Goal: Transaction & Acquisition: Purchase product/service

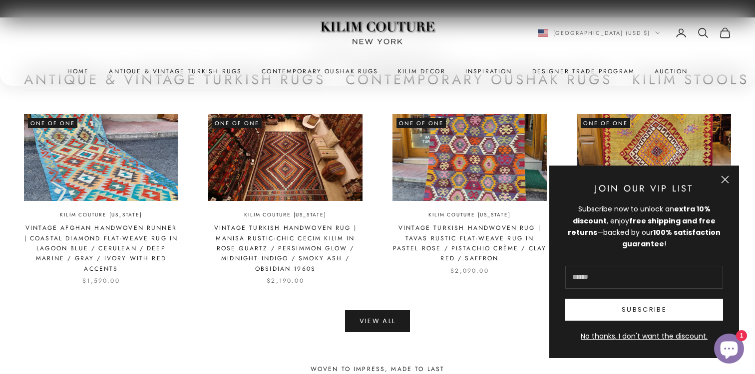
scroll to position [2190, 0]
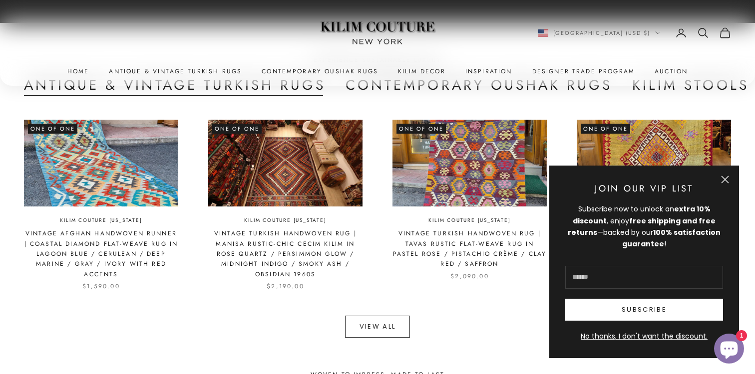
click at [359, 321] on link "View All" at bounding box center [377, 327] width 65 height 22
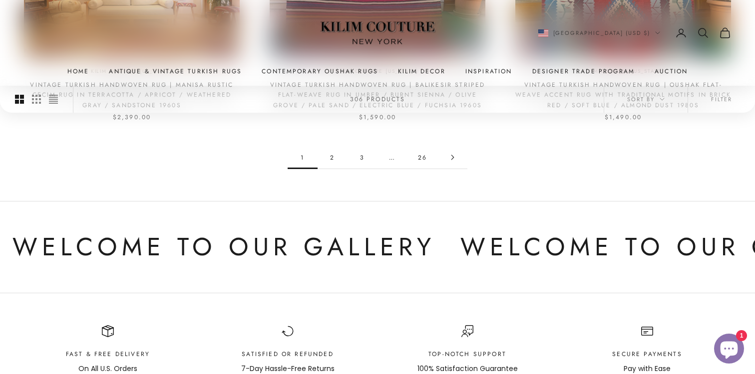
scroll to position [1092, 0]
click at [714, 99] on button "Filter" at bounding box center [721, 99] width 67 height 27
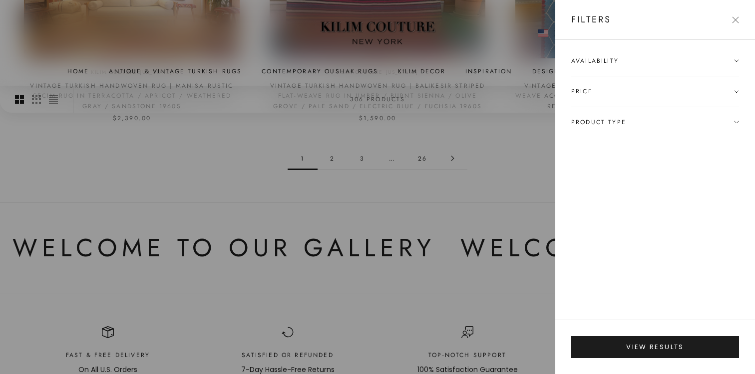
click at [734, 120] on icon at bounding box center [736, 122] width 5 height 5
click at [659, 138] on label "Gallery, Runner & Oversized Rugs (57)" at bounding box center [637, 140] width 132 height 11
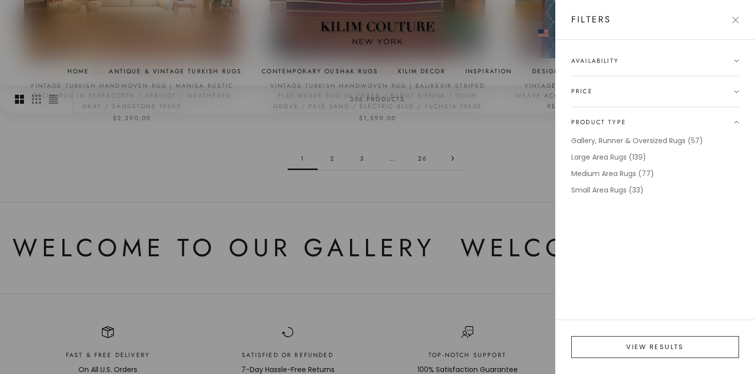
click at [634, 342] on button "View results" at bounding box center [655, 347] width 168 height 22
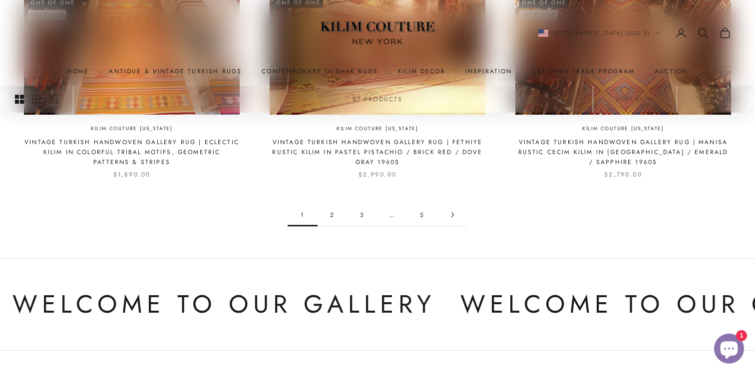
scroll to position [1073, 0]
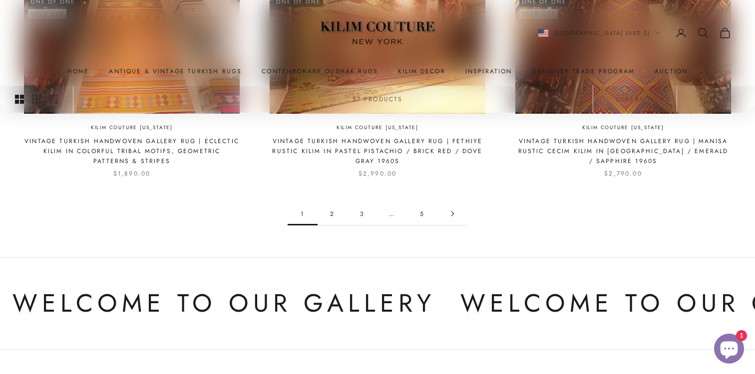
click at [425, 204] on link "5" at bounding box center [422, 214] width 30 height 22
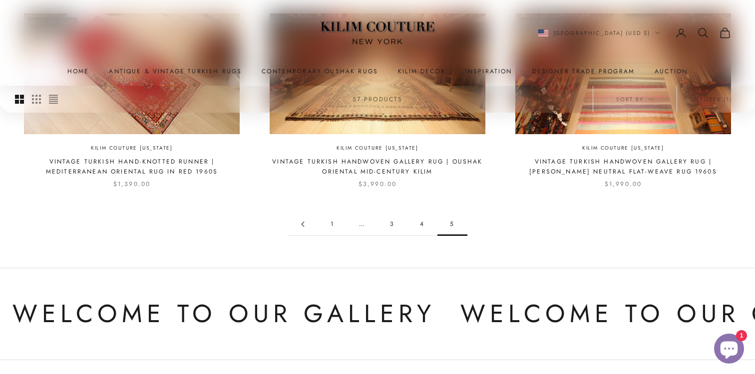
scroll to position [822, 0]
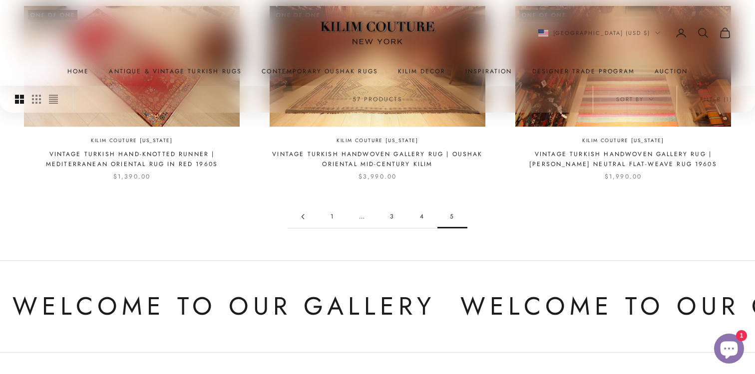
click at [417, 215] on link "4" at bounding box center [422, 217] width 30 height 22
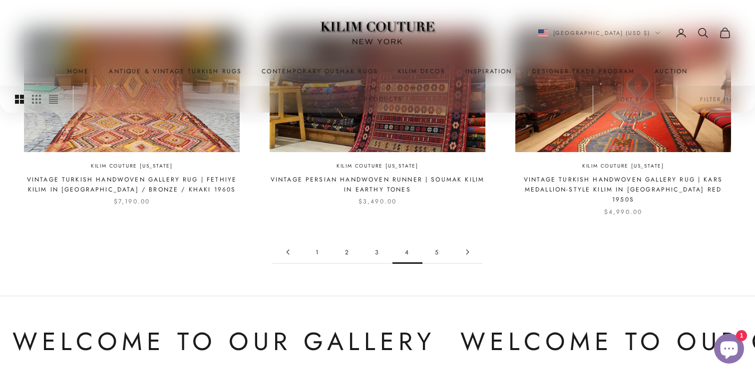
scroll to position [1021, 0]
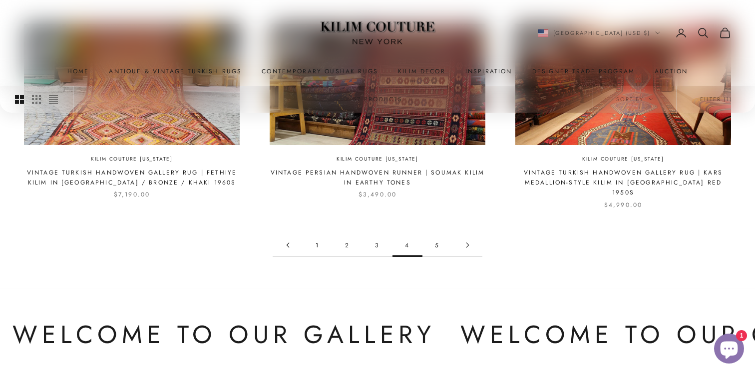
click at [377, 235] on link "3" at bounding box center [377, 245] width 30 height 22
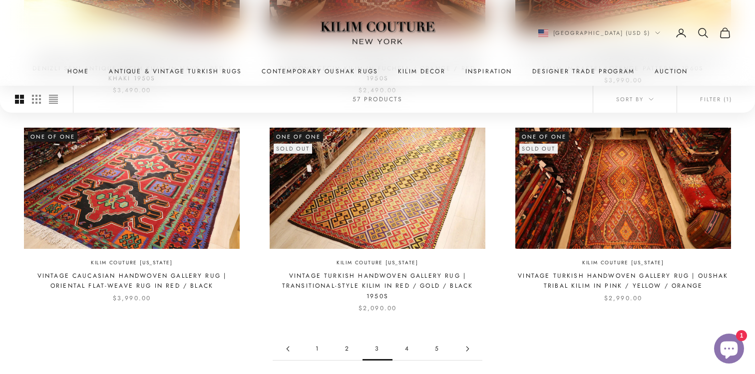
scroll to position [929, 0]
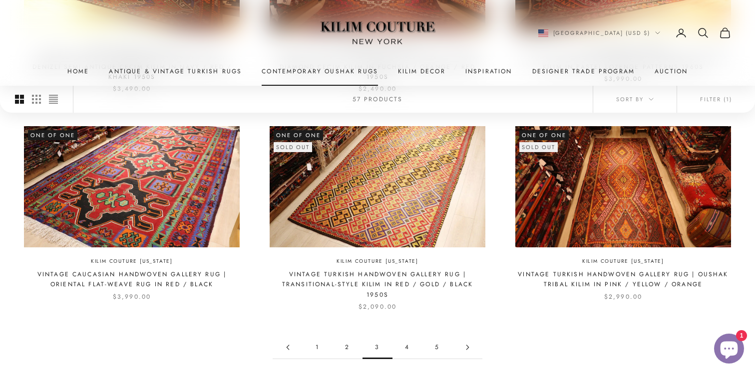
click at [362, 71] on link "Contemporary Oushak Rugs" at bounding box center [320, 71] width 116 height 10
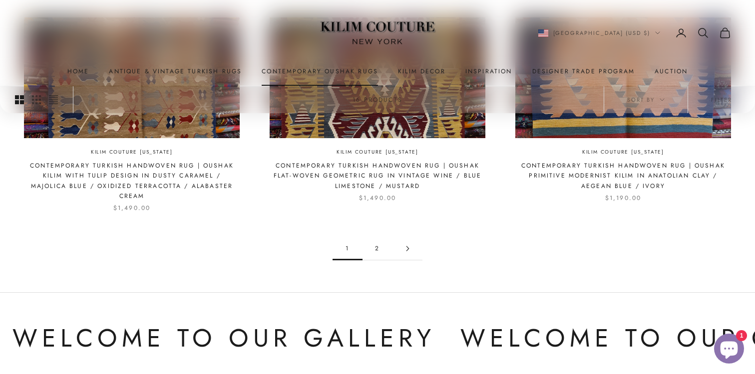
scroll to position [993, 0]
